Goal: Find specific page/section: Find specific page/section

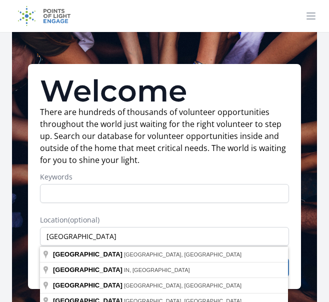
scroll to position [99, 0]
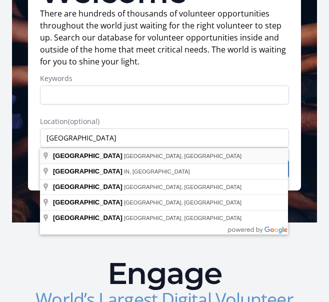
type input "[GEOGRAPHIC_DATA], [GEOGRAPHIC_DATA], [GEOGRAPHIC_DATA]"
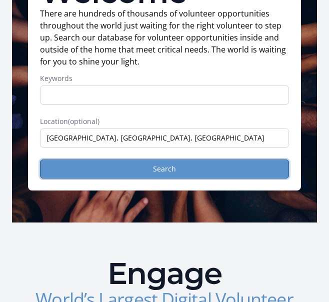
click at [145, 173] on button "Search" at bounding box center [164, 169] width 249 height 19
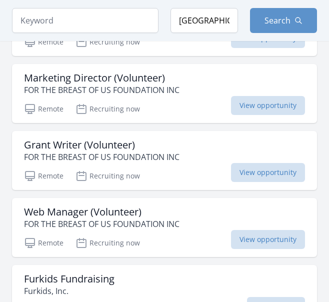
scroll to position [851, 0]
